Goal: Task Accomplishment & Management: Manage account settings

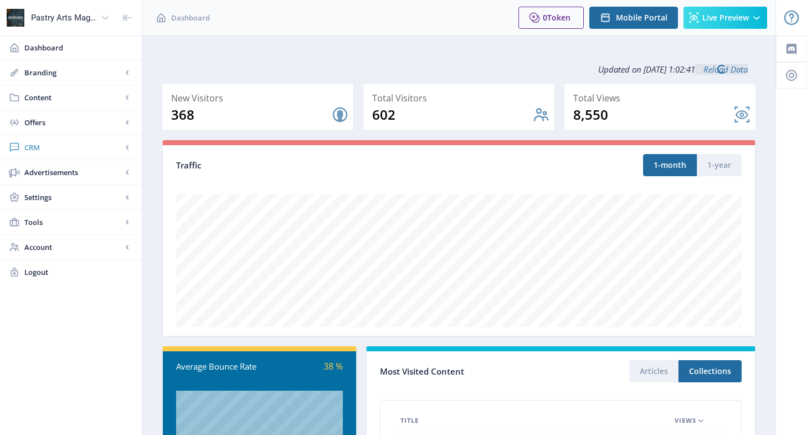
click at [48, 146] on span "CRM" at bounding box center [72, 147] width 97 height 11
click at [50, 171] on span "Readers" at bounding box center [82, 172] width 95 height 11
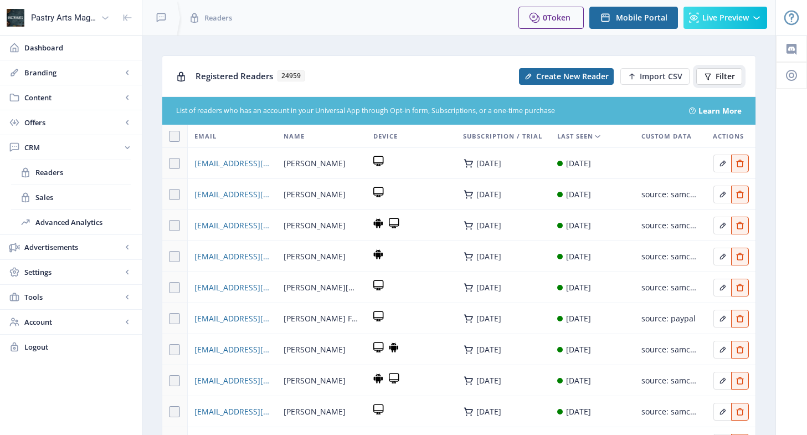
click at [717, 78] on span "Filter" at bounding box center [725, 76] width 19 height 9
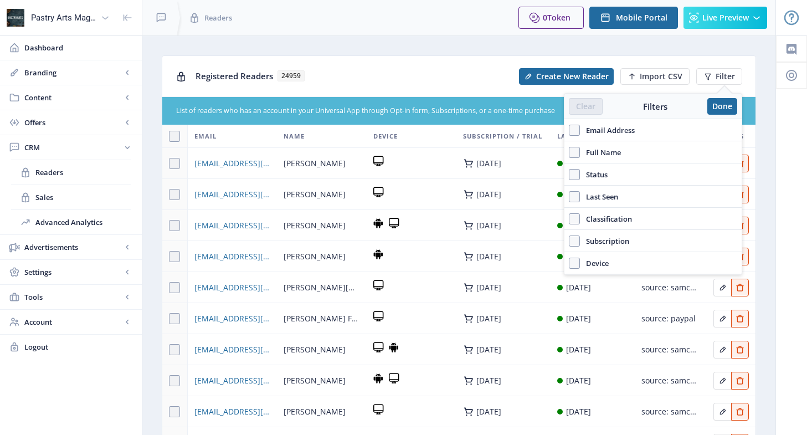
click at [637, 128] on label "Email Address" at bounding box center [653, 130] width 168 height 13
click at [569, 130] on input "Email Address" at bounding box center [569, 130] width 1 height 1
checkbox input "true"
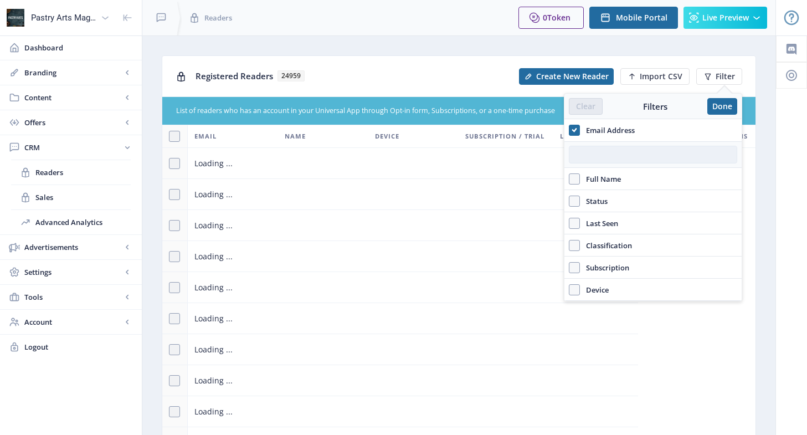
click at [631, 154] on input "text" at bounding box center [653, 155] width 168 height 18
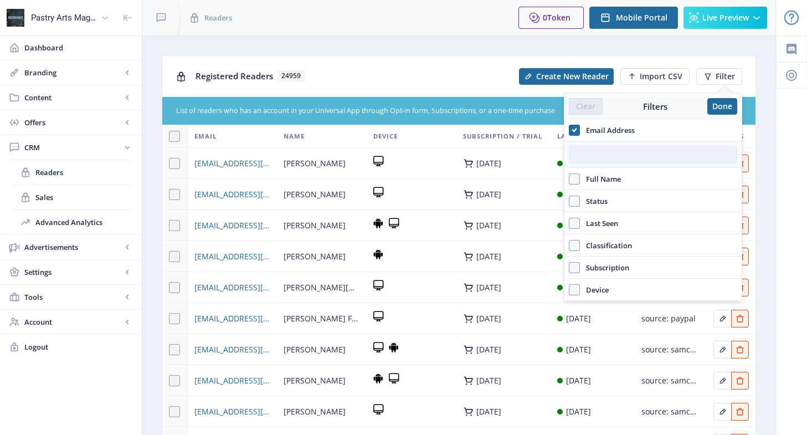
paste input "[EMAIL_ADDRESS][DOMAIN_NAME]"
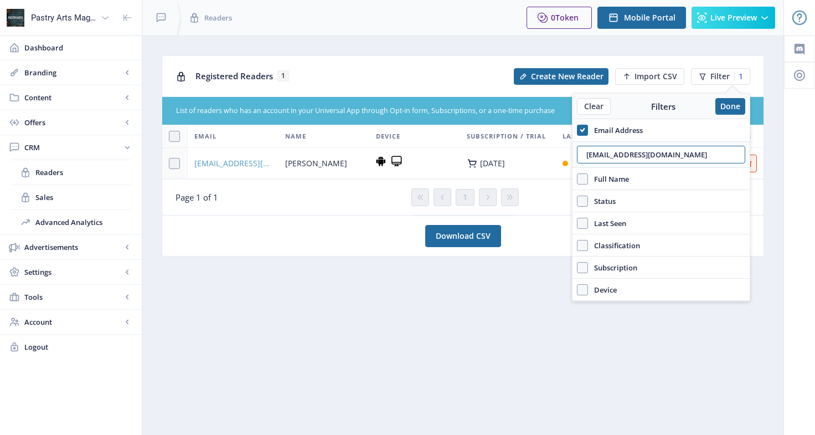
type input "[EMAIL_ADDRESS][DOMAIN_NAME]"
click at [251, 162] on span "[EMAIL_ADDRESS][DOMAIN_NAME]" at bounding box center [233, 163] width 78 height 13
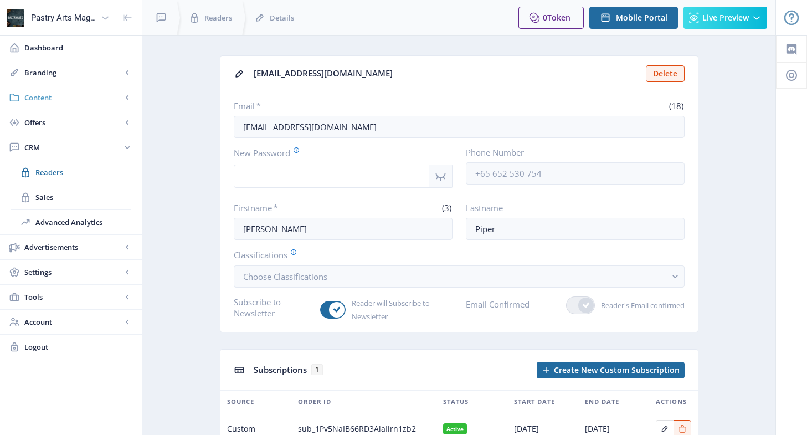
click at [50, 96] on span "Content" at bounding box center [72, 97] width 97 height 11
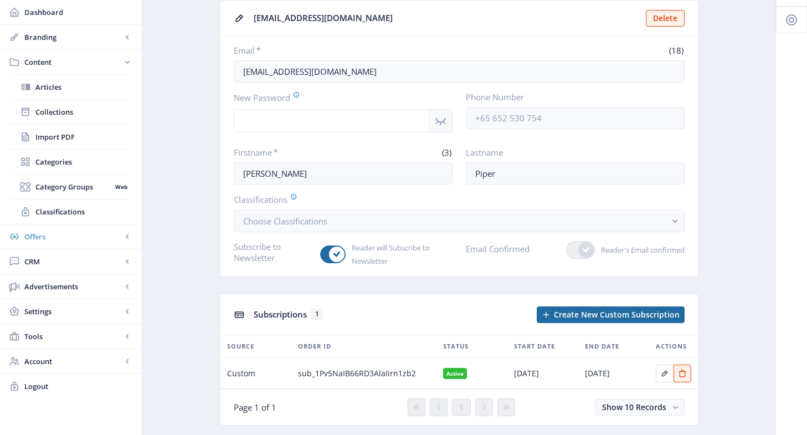
click at [38, 232] on span "Offers" at bounding box center [72, 236] width 97 height 11
click at [59, 158] on span "Coupons" at bounding box center [82, 161] width 95 height 11
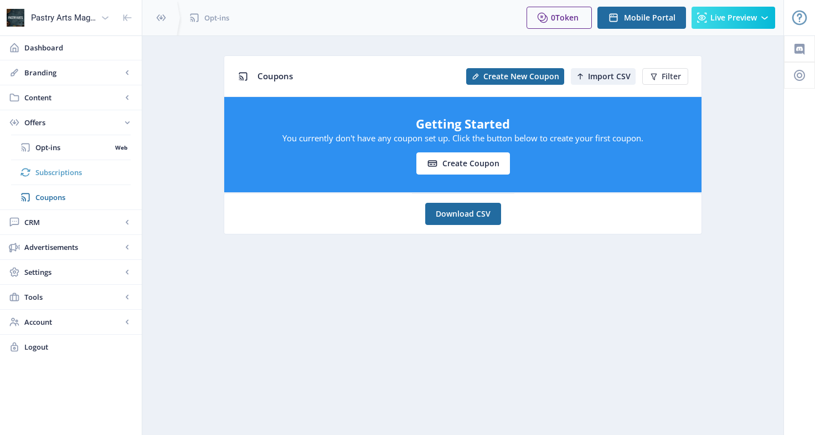
click at [58, 171] on span "Subscriptions" at bounding box center [82, 172] width 95 height 11
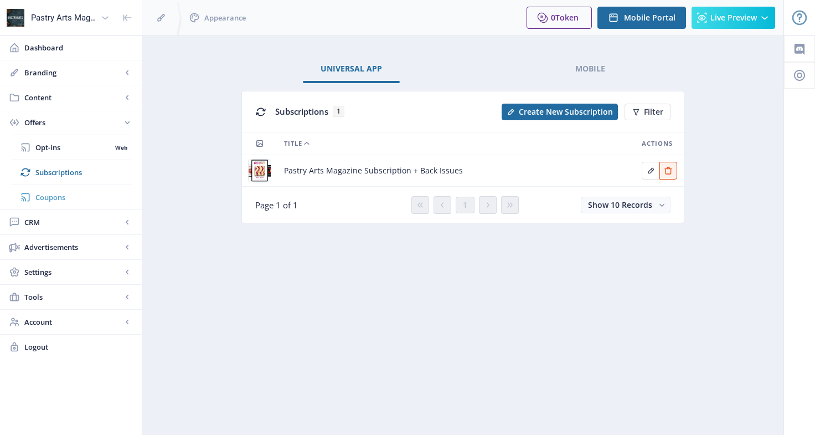
click at [68, 195] on span "Coupons" at bounding box center [82, 197] width 95 height 11
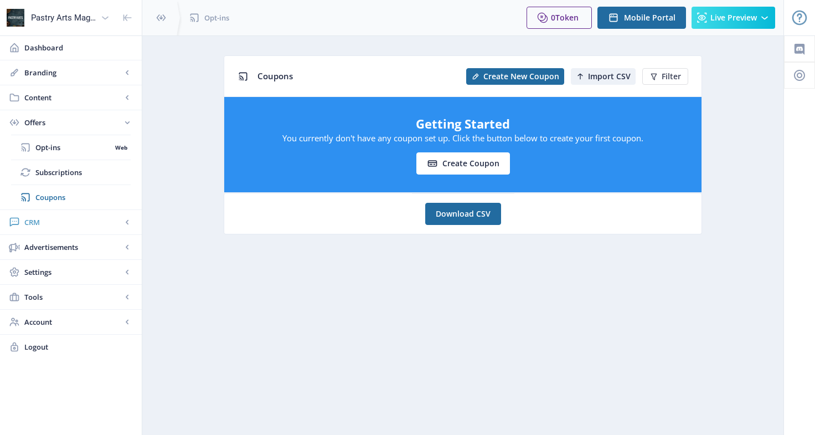
click at [35, 217] on span "CRM" at bounding box center [72, 222] width 97 height 11
click at [58, 274] on span "Settings" at bounding box center [72, 271] width 97 height 11
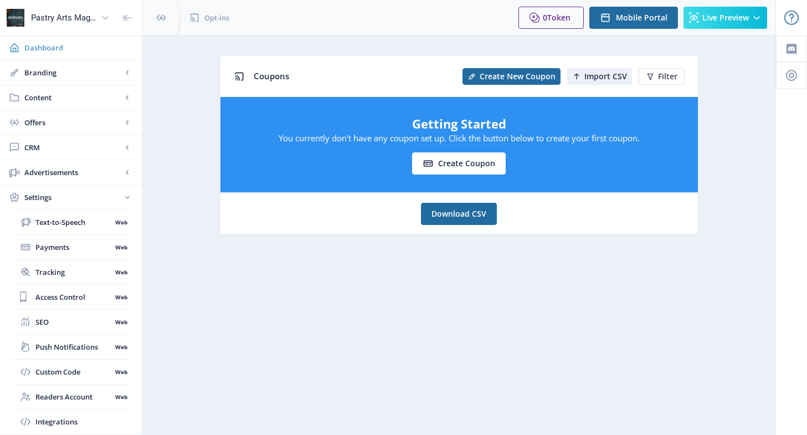
click at [47, 44] on span "Dashboard" at bounding box center [78, 47] width 109 height 11
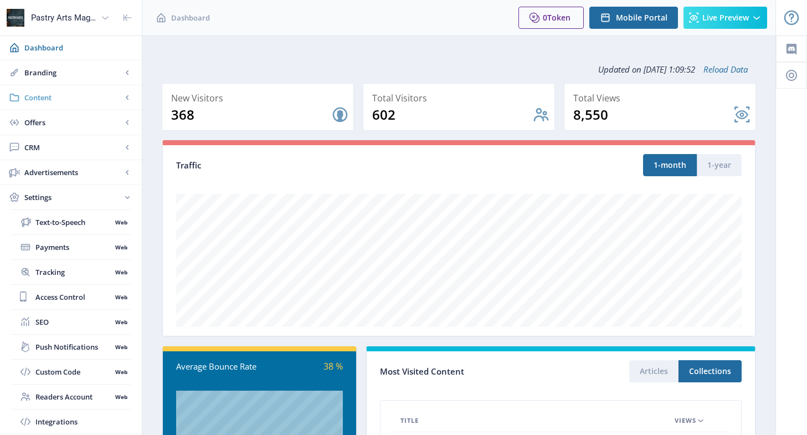
click at [31, 92] on span "Content" at bounding box center [72, 97] width 97 height 11
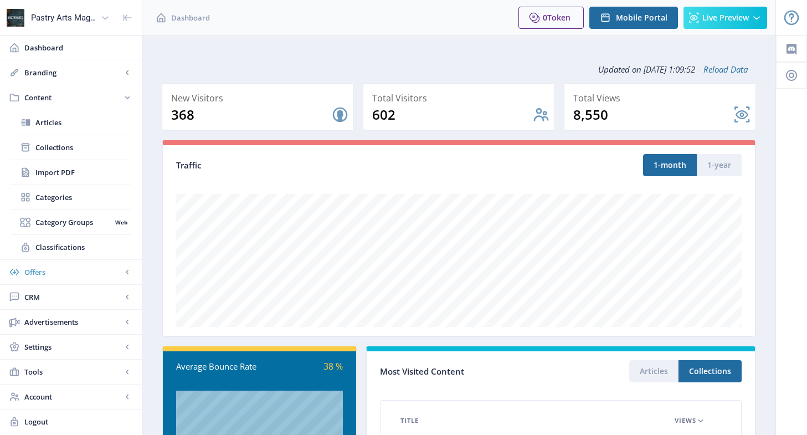
click at [28, 270] on span "Offers" at bounding box center [72, 271] width 97 height 11
click at [46, 192] on span "Coupons" at bounding box center [82, 197] width 95 height 11
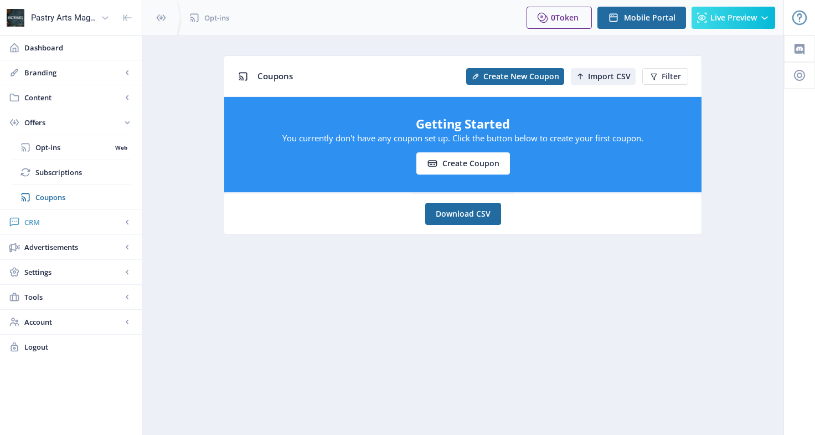
click at [31, 226] on span "CRM" at bounding box center [72, 222] width 97 height 11
click at [59, 176] on span "Readers" at bounding box center [82, 172] width 95 height 11
